Goal: Task Accomplishment & Management: Manage account settings

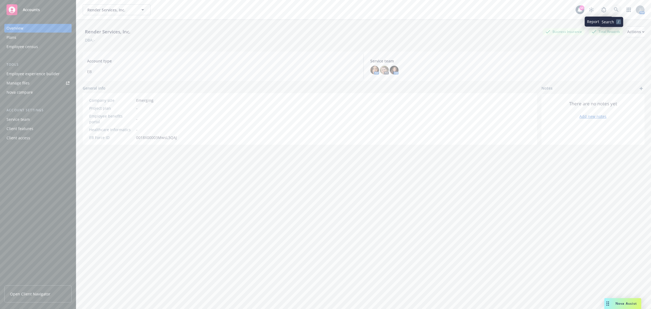
click at [611, 8] on link at bounding box center [616, 9] width 11 height 11
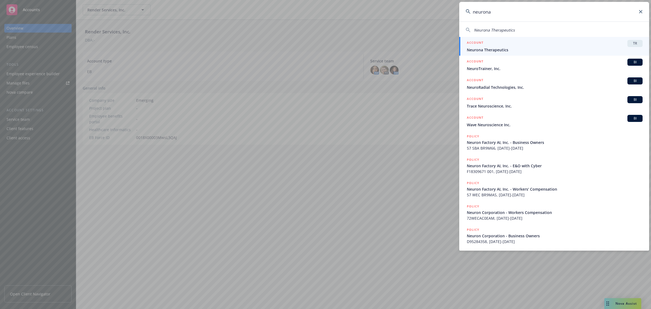
type input "neurona"
click at [612, 43] on div "ACCOUNT TR" at bounding box center [555, 43] width 176 height 7
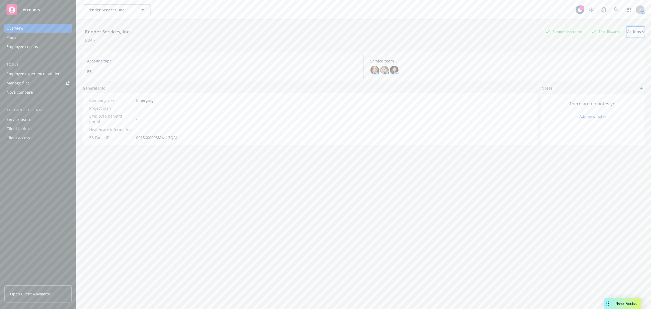
click at [629, 34] on div "Actions" at bounding box center [635, 32] width 17 height 10
click at [32, 292] on span "Open Client Navigator" at bounding box center [30, 294] width 40 height 6
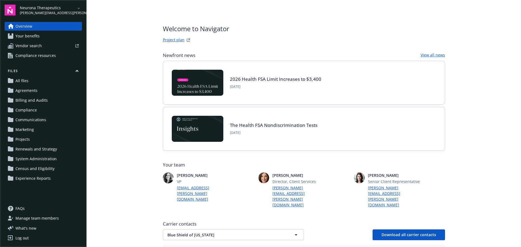
click at [41, 220] on span "Manage team members" at bounding box center [36, 218] width 43 height 9
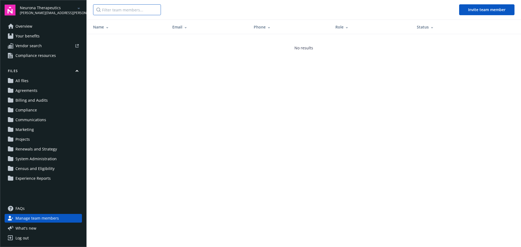
click at [117, 12] on input "Filter team members..." at bounding box center [127, 9] width 68 height 11
click at [466, 8] on button "Invite team member" at bounding box center [486, 9] width 55 height 11
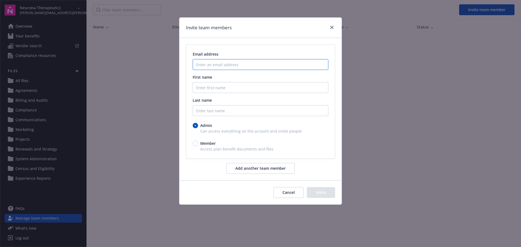
click at [213, 66] on input "Enter an email address" at bounding box center [260, 64] width 136 height 11
paste input "cecilia johnson <cjohnson@neuronatx.com>"
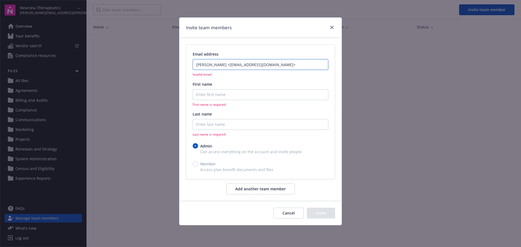
type input "cecilia johnson <cjohnson@neuronatx.com>"
click at [216, 95] on input "First name" at bounding box center [260, 94] width 136 height 11
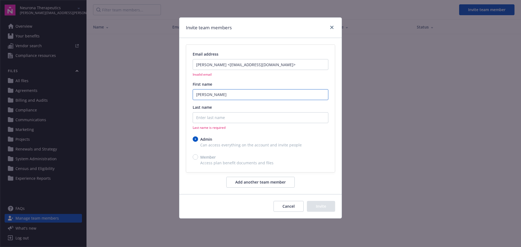
type input "Cecilia"
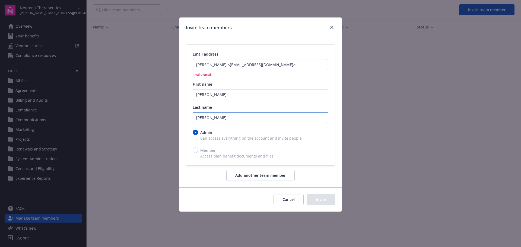
type input "Johnson"
drag, startPoint x: 225, startPoint y: 65, endPoint x: 181, endPoint y: 71, distance: 44.4
click at [181, 71] on div "Email address cecilia johnson <cjohnson@neuronatx.com> Invalid email First name…" at bounding box center [260, 112] width 162 height 149
click at [241, 65] on input "cjohnson@neuronatx.com>" at bounding box center [260, 64] width 136 height 11
click at [243, 65] on input "cjohnson@neuronatx.com>" at bounding box center [260, 64] width 136 height 11
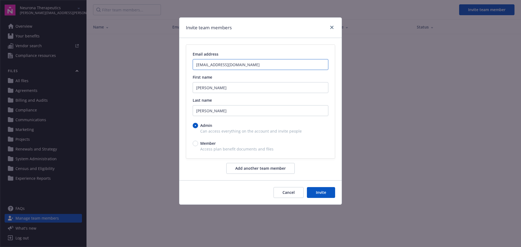
type input "cjohnson@neuronatx.com"
click at [271, 168] on button "Add another team member" at bounding box center [260, 168] width 68 height 11
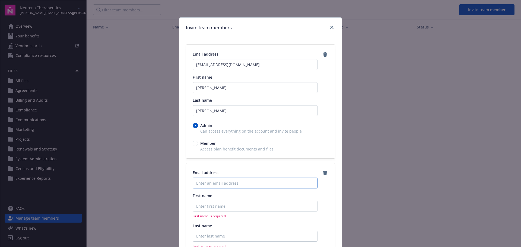
click at [227, 182] on input "Enter an email address" at bounding box center [254, 183] width 125 height 11
paste input "agape eleftheriadis <agape@neuronatx.com>"
drag, startPoint x: 230, startPoint y: 183, endPoint x: 187, endPoint y: 183, distance: 42.8
click at [187, 183] on div "Email address agape eleftheriadis <agape@neuronatx.com> Invalid email First nam…" at bounding box center [260, 230] width 149 height 134
click at [237, 185] on input "<agape@neuronatx.com>" at bounding box center [254, 183] width 125 height 11
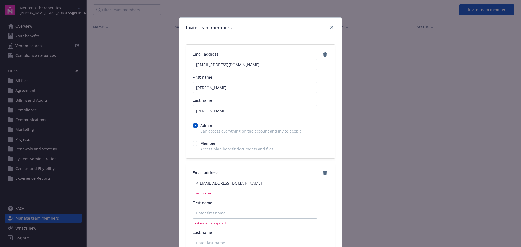
click at [197, 181] on input "<agape@neuronatx.com" at bounding box center [254, 183] width 125 height 11
type input "agape@neuronatx.com"
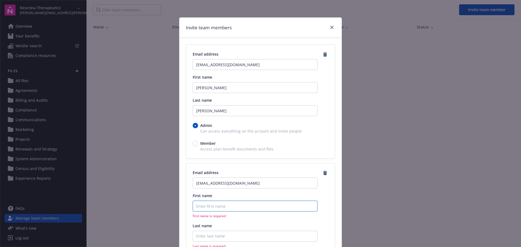
click at [219, 207] on input "First name" at bounding box center [254, 206] width 125 height 11
paste input "agape eleftheriadis"
drag, startPoint x: 205, startPoint y: 208, endPoint x: 233, endPoint y: 205, distance: 27.8
click at [233, 205] on input "agape eleftheriadis" at bounding box center [254, 206] width 125 height 11
type input "agape"
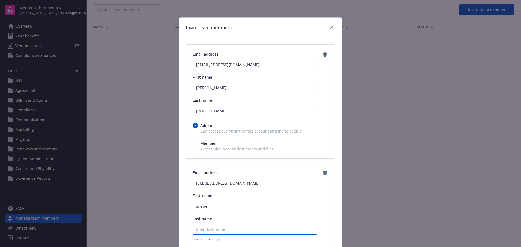
click at [214, 228] on input "Last name" at bounding box center [254, 229] width 125 height 11
paste input "eleftheriadis"
click at [197, 232] on input "eleftheriadis" at bounding box center [254, 229] width 125 height 11
type input "Eleftheriadis"
click at [196, 207] on input "agape" at bounding box center [254, 206] width 125 height 11
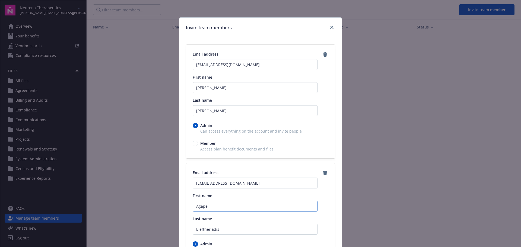
type input "Agape"
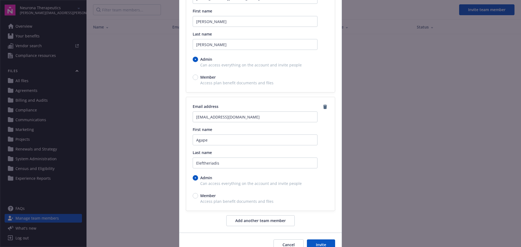
scroll to position [94, 0]
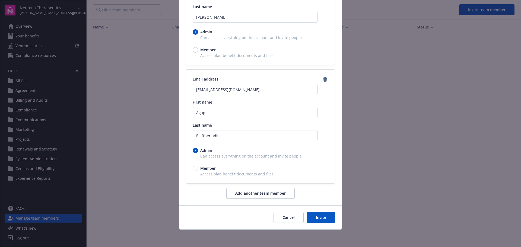
click at [329, 220] on button "Invite" at bounding box center [321, 217] width 28 height 11
